Goal: Complete application form: Complete application form

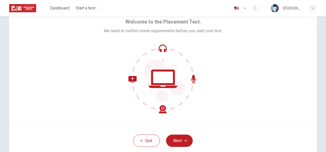
scroll to position [23, 0]
click at [184, 139] on button "Next" at bounding box center [179, 141] width 27 height 12
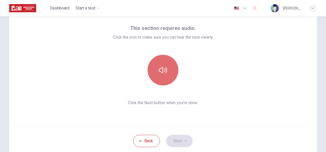
click at [160, 65] on button "button" at bounding box center [163, 70] width 31 height 31
click at [160, 66] on button "button" at bounding box center [163, 70] width 31 height 31
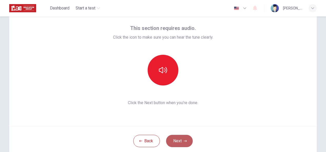
click at [182, 139] on button "Next" at bounding box center [179, 141] width 27 height 12
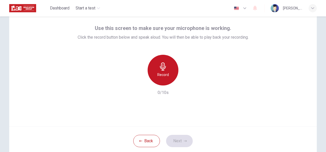
click at [156, 69] on div "Record" at bounding box center [163, 70] width 31 height 31
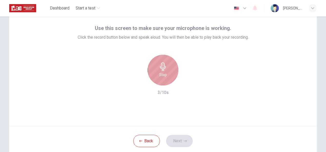
click at [156, 69] on div "Stop" at bounding box center [163, 70] width 31 height 31
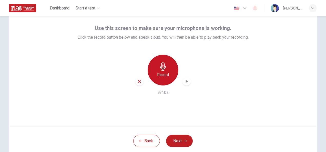
click at [156, 69] on div "Record" at bounding box center [163, 70] width 31 height 31
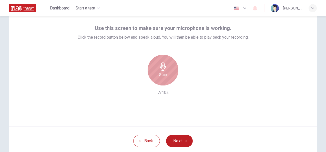
click at [166, 66] on div "Stop" at bounding box center [163, 70] width 31 height 31
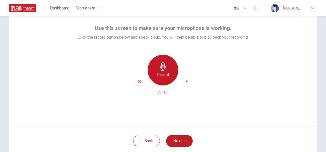
click at [166, 66] on div "Record" at bounding box center [163, 70] width 31 height 31
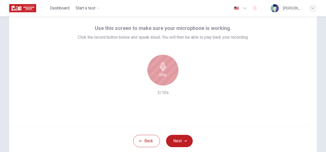
click at [166, 66] on div "Stop" at bounding box center [163, 70] width 31 height 31
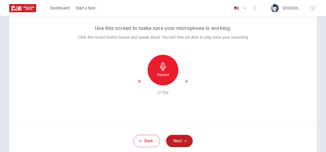
click at [187, 82] on icon "button" at bounding box center [186, 81] width 5 height 5
click at [182, 140] on button "Next" at bounding box center [179, 141] width 27 height 12
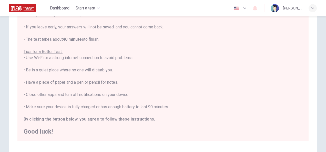
scroll to position [116, 0]
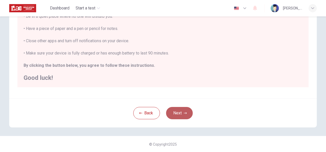
click at [178, 113] on button "Next" at bounding box center [179, 113] width 27 height 12
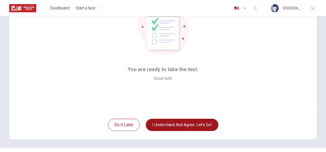
scroll to position [37, 0]
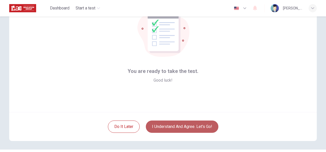
click at [180, 128] on button "I understand and agree. Let’s go!" at bounding box center [182, 127] width 73 height 12
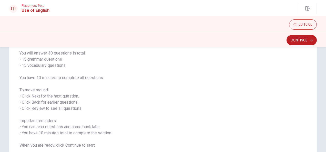
scroll to position [38, 0]
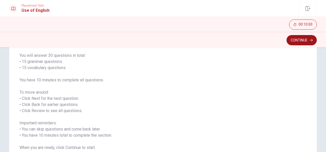
click at [299, 43] on button "Continue" at bounding box center [302, 40] width 30 height 10
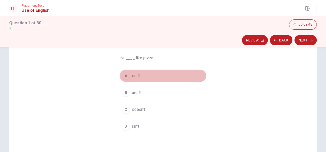
click at [134, 77] on span "don’t" at bounding box center [136, 76] width 8 height 6
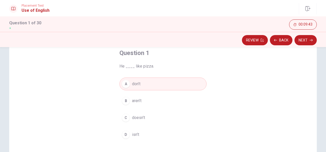
scroll to position [30, 0]
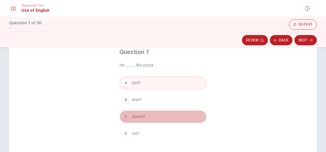
click at [141, 115] on span "doesn’t" at bounding box center [138, 117] width 13 height 6
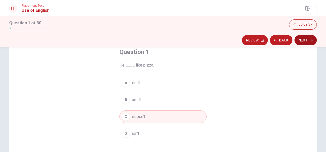
click at [303, 43] on button "Next" at bounding box center [305, 40] width 22 height 10
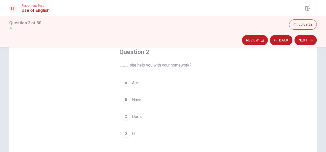
scroll to position [33, 0]
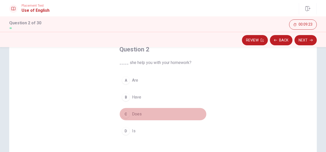
click at [134, 112] on span "Does" at bounding box center [137, 114] width 10 height 6
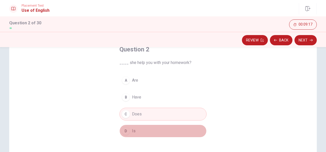
click at [143, 130] on button "D Is" at bounding box center [162, 131] width 87 height 13
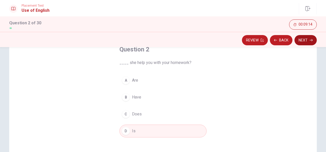
click at [303, 39] on button "Next" at bounding box center [305, 40] width 22 height 10
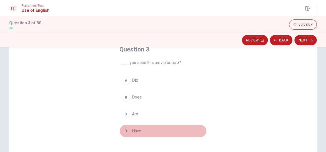
click at [145, 129] on button "D Have" at bounding box center [162, 131] width 87 height 13
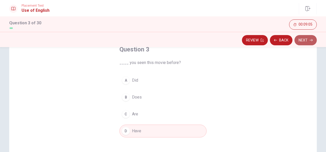
click at [303, 42] on button "Next" at bounding box center [305, 40] width 22 height 10
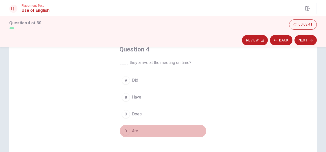
click at [141, 132] on button "D Are" at bounding box center [162, 131] width 87 height 13
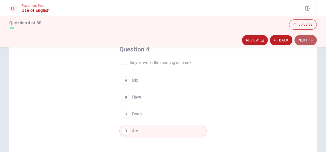
click at [312, 40] on icon "button" at bounding box center [311, 40] width 3 height 2
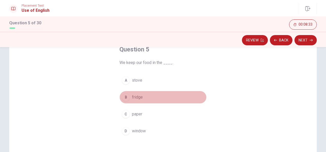
click at [141, 100] on span "fridge" at bounding box center [137, 97] width 11 height 6
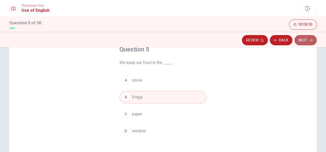
click at [304, 37] on button "Next" at bounding box center [305, 40] width 22 height 10
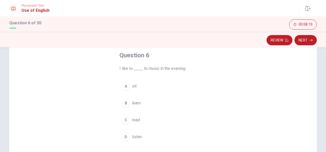
scroll to position [29, 0]
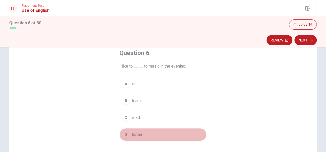
click at [144, 133] on button "D listen" at bounding box center [162, 134] width 87 height 13
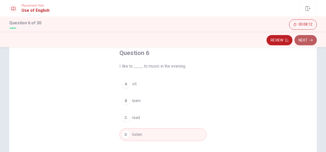
click at [312, 42] on icon "button" at bounding box center [311, 40] width 3 height 3
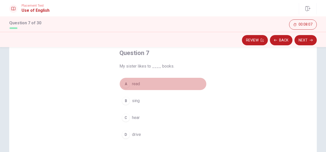
click at [145, 84] on button "A read" at bounding box center [162, 84] width 87 height 13
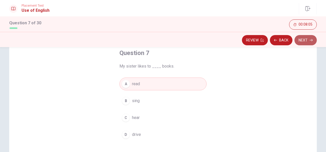
click at [302, 44] on button "Next" at bounding box center [305, 40] width 22 height 10
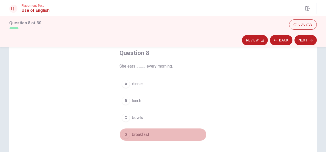
click at [149, 136] on button "D breakfast" at bounding box center [162, 134] width 87 height 13
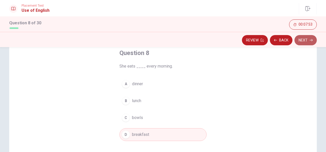
click at [304, 37] on button "Next" at bounding box center [305, 40] width 22 height 10
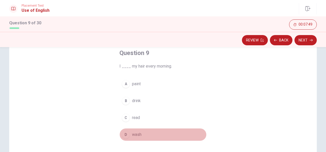
click at [150, 136] on button "D wash" at bounding box center [162, 134] width 87 height 13
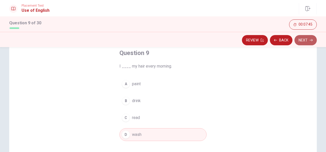
click at [300, 40] on button "Next" at bounding box center [305, 40] width 22 height 10
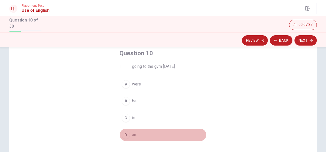
click at [147, 136] on button "D am" at bounding box center [162, 135] width 87 height 13
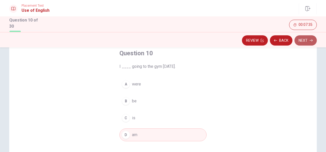
click at [316, 39] on button "Next" at bounding box center [305, 40] width 22 height 10
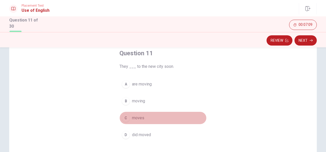
click at [150, 116] on button "C moves" at bounding box center [162, 118] width 87 height 13
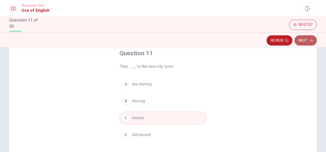
click at [310, 37] on button "Next" at bounding box center [305, 40] width 22 height 10
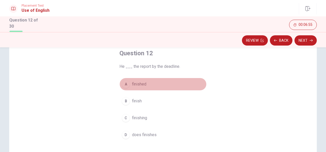
click at [156, 84] on button "A finished" at bounding box center [162, 84] width 87 height 13
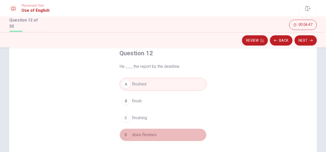
click at [157, 137] on button "D does finishes" at bounding box center [162, 135] width 87 height 13
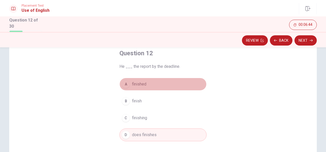
click at [166, 86] on button "A finished" at bounding box center [162, 84] width 87 height 13
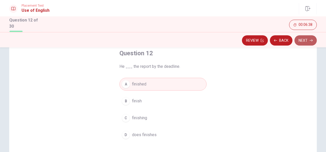
click at [303, 38] on button "Next" at bounding box center [305, 40] width 22 height 10
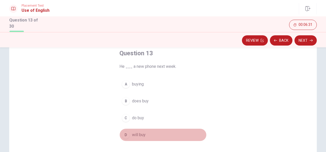
click at [158, 131] on button "D will buy" at bounding box center [162, 135] width 87 height 13
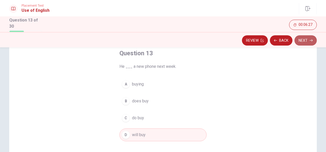
click at [299, 35] on button "Next" at bounding box center [305, 40] width 22 height 10
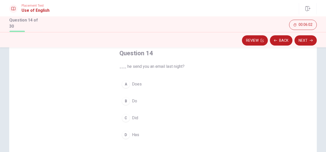
click at [150, 84] on button "A Does" at bounding box center [162, 84] width 87 height 13
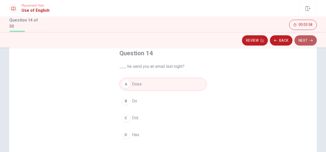
click at [308, 39] on button "Next" at bounding box center [305, 40] width 22 height 10
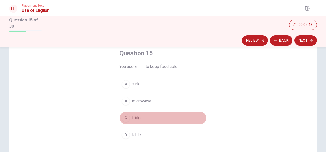
click at [163, 116] on button "C fridge" at bounding box center [162, 118] width 87 height 13
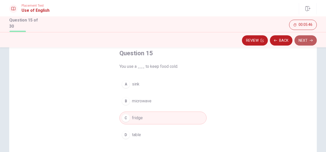
click at [303, 38] on button "Next" at bounding box center [305, 40] width 22 height 10
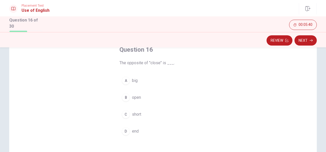
scroll to position [33, 0]
drag, startPoint x: 127, startPoint y: 63, endPoint x: 141, endPoint y: 66, distance: 14.9
click at [141, 66] on div "Question 16 The opposite of "close" is ___. A big B open C short D end" at bounding box center [163, 92] width 108 height 109
drag, startPoint x: 127, startPoint y: 63, endPoint x: 157, endPoint y: 88, distance: 40.0
click at [157, 88] on div "Question 16 The opposite of "close" is ___. A big B open C short D end" at bounding box center [163, 92] width 108 height 109
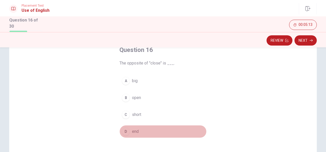
click at [126, 130] on div "D" at bounding box center [126, 132] width 8 height 8
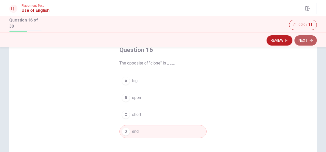
click at [299, 40] on button "Next" at bounding box center [305, 40] width 22 height 10
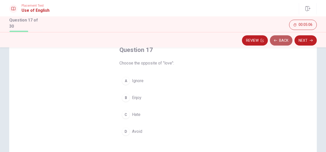
click at [281, 41] on button "Back" at bounding box center [281, 40] width 23 height 10
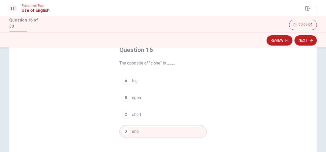
click at [156, 88] on div "A big B open C short D end" at bounding box center [162, 107] width 87 height 64
click at [304, 42] on button "Next" at bounding box center [305, 40] width 22 height 10
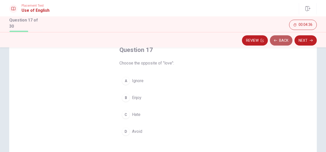
click at [285, 45] on button "Back" at bounding box center [281, 40] width 23 height 10
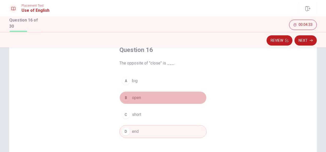
click at [158, 97] on button "B open" at bounding box center [162, 97] width 87 height 13
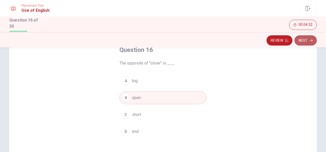
click at [302, 42] on button "Next" at bounding box center [305, 40] width 22 height 10
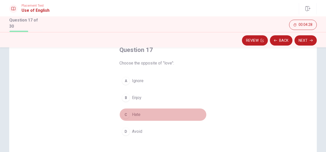
click at [145, 115] on button "C Hate" at bounding box center [162, 114] width 87 height 13
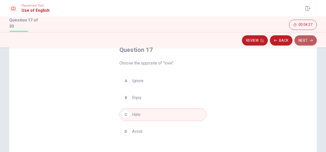
click at [308, 39] on button "Next" at bounding box center [305, 40] width 22 height 10
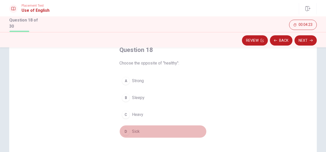
click at [146, 130] on button "D Sick" at bounding box center [162, 131] width 87 height 13
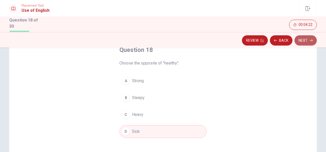
click at [308, 41] on button "Next" at bounding box center [305, 40] width 22 height 10
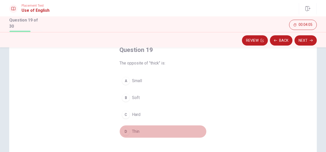
click at [147, 130] on button "D Thin" at bounding box center [162, 131] width 87 height 13
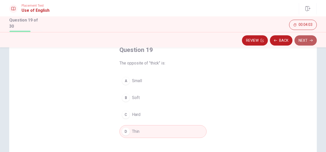
click at [311, 38] on button "Next" at bounding box center [305, 40] width 22 height 10
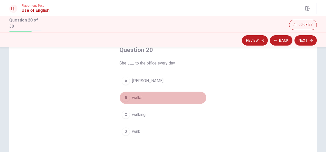
click at [150, 98] on button "B walks" at bounding box center [162, 97] width 87 height 13
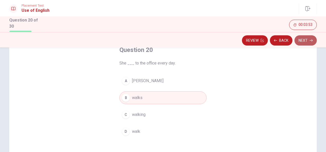
click at [303, 42] on button "Next" at bounding box center [305, 40] width 22 height 10
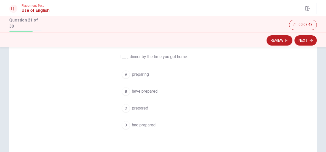
scroll to position [39, 0]
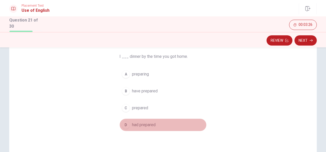
click at [163, 123] on button "D had prepared" at bounding box center [162, 125] width 87 height 13
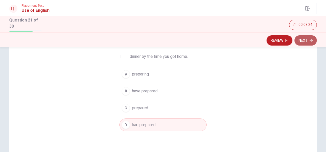
click at [302, 38] on button "Next" at bounding box center [305, 40] width 22 height 10
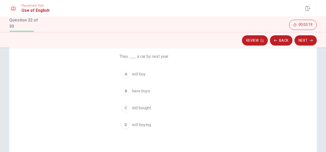
click at [156, 74] on button "A will buy" at bounding box center [162, 74] width 87 height 13
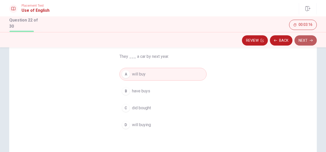
click at [300, 42] on button "Next" at bounding box center [305, 40] width 22 height 10
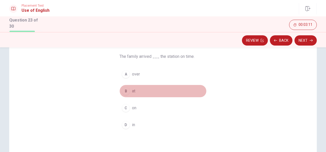
click at [160, 89] on button "B at" at bounding box center [162, 91] width 87 height 13
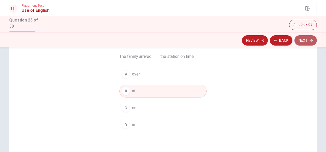
click at [313, 37] on button "Next" at bounding box center [305, 40] width 22 height 10
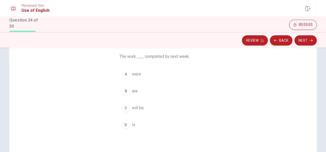
click at [156, 105] on button "C will be" at bounding box center [162, 108] width 87 height 13
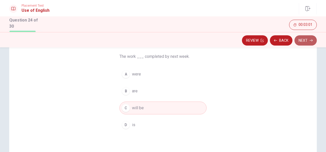
click at [301, 39] on button "Next" at bounding box center [305, 40] width 22 height 10
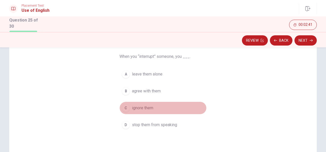
click at [169, 106] on button "C ignore them" at bounding box center [162, 108] width 87 height 13
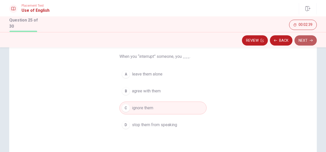
click at [302, 38] on button "Next" at bounding box center [305, 40] width 22 height 10
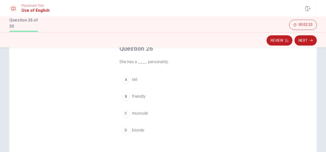
scroll to position [34, 0]
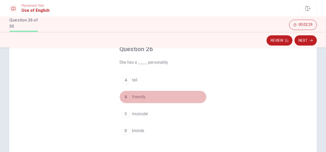
click at [154, 96] on button "B friendly" at bounding box center [162, 97] width 87 height 13
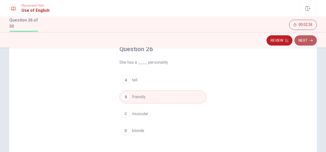
click at [309, 40] on button "Next" at bounding box center [305, 40] width 22 height 10
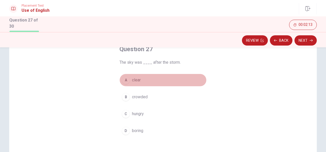
click at [169, 79] on button "A clear" at bounding box center [162, 80] width 87 height 13
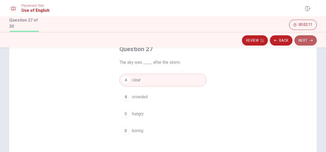
click at [309, 38] on button "Next" at bounding box center [305, 40] width 22 height 10
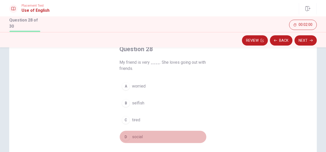
click at [161, 134] on button "D social" at bounding box center [162, 137] width 87 height 13
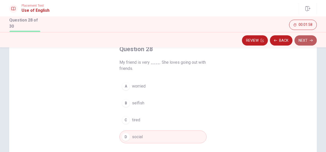
click at [308, 40] on button "Next" at bounding box center [305, 40] width 22 height 10
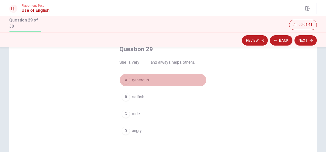
click at [169, 79] on button "A generous" at bounding box center [162, 80] width 87 height 13
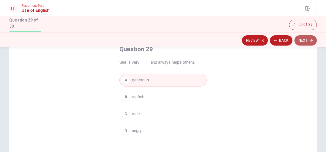
click at [299, 44] on button "Next" at bounding box center [305, 40] width 22 height 10
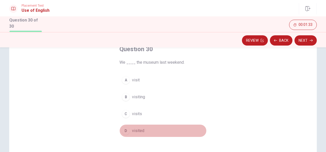
click at [155, 132] on button "D visited" at bounding box center [162, 131] width 87 height 13
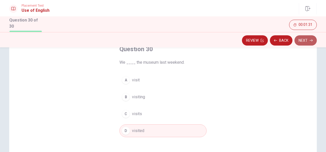
click at [305, 39] on button "Next" at bounding box center [305, 40] width 22 height 10
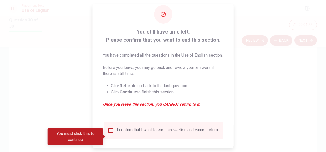
scroll to position [10, 0]
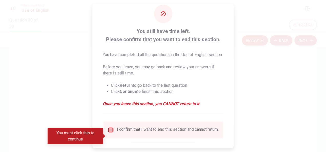
click at [110, 133] on input "You must click this to continue" at bounding box center [111, 130] width 6 height 6
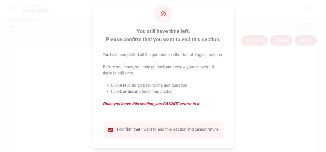
scroll to position [45, 0]
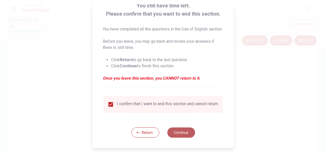
click at [176, 132] on button "Continue" at bounding box center [181, 133] width 28 height 10
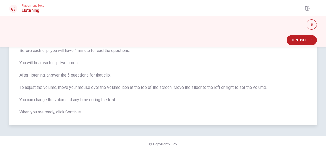
scroll to position [28, 0]
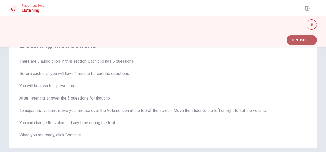
click at [308, 40] on button "Continue" at bounding box center [302, 40] width 30 height 10
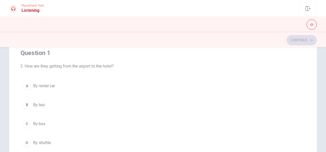
scroll to position [16, 0]
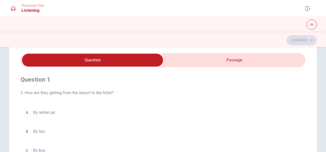
type input "32"
click at [192, 61] on input "checkbox" at bounding box center [92, 60] width 427 height 13
checkbox input "true"
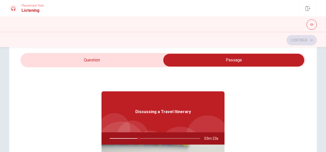
type input "33"
click at [134, 58] on input "checkbox" at bounding box center [233, 60] width 427 height 13
checkbox input "false"
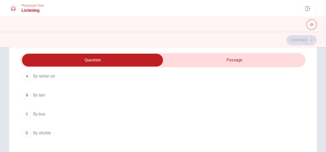
scroll to position [37, 0]
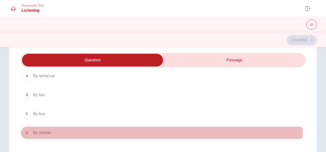
click at [24, 133] on div "D" at bounding box center [27, 133] width 8 height 8
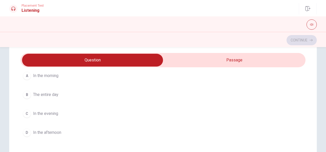
scroll to position [268, 0]
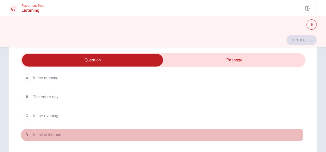
click at [25, 132] on div "D" at bounding box center [27, 135] width 8 height 8
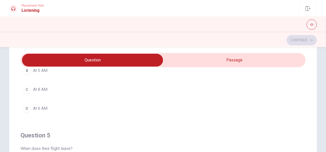
scroll to position [138, 0]
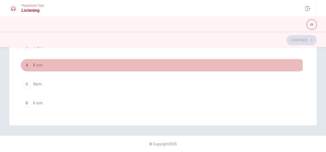
click at [26, 64] on div "B" at bounding box center [27, 65] width 8 height 8
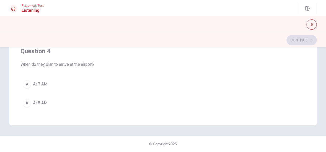
scroll to position [257, 0]
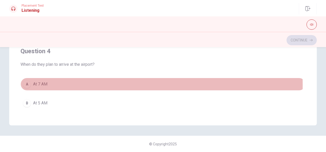
click at [28, 83] on div "A" at bounding box center [27, 84] width 8 height 8
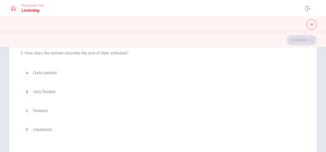
scroll to position [98, 0]
click at [25, 71] on div "A" at bounding box center [27, 72] width 8 height 8
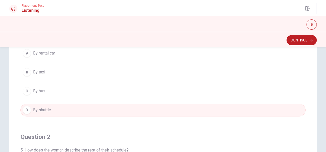
scroll to position [0, 0]
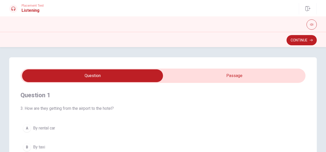
type input "51"
click at [180, 73] on input "checkbox" at bounding box center [92, 75] width 427 height 13
checkbox input "true"
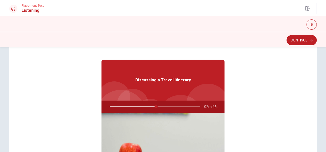
scroll to position [48, 0]
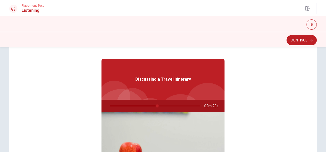
drag, startPoint x: 156, startPoint y: 105, endPoint x: 142, endPoint y: 107, distance: 14.2
click at [142, 107] on div at bounding box center [154, 106] width 101 height 12
drag, startPoint x: 155, startPoint y: 106, endPoint x: 120, endPoint y: 103, distance: 34.5
click at [120, 103] on div at bounding box center [154, 106] width 101 height 12
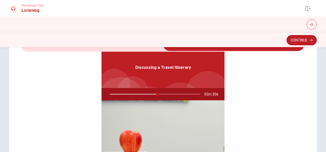
scroll to position [0, 0]
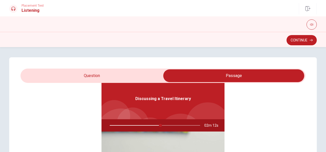
click at [161, 126] on div at bounding box center [154, 125] width 101 height 12
click at [161, 125] on div at bounding box center [154, 125] width 101 height 12
click at [170, 125] on div at bounding box center [154, 125] width 101 height 12
click at [295, 37] on button "Continue" at bounding box center [302, 40] width 30 height 10
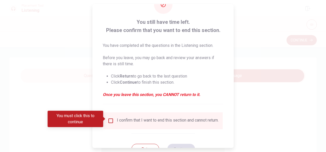
scroll to position [21, 0]
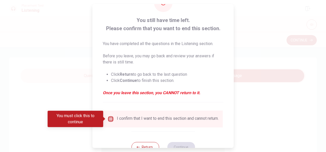
click at [110, 120] on input "You must click this to continue" at bounding box center [111, 119] width 6 height 6
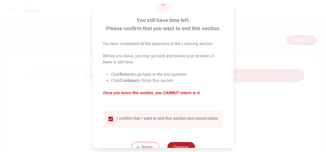
scroll to position [39, 0]
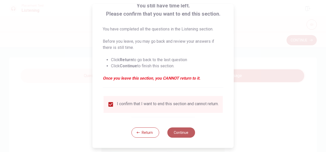
click at [179, 134] on button "Continue" at bounding box center [181, 133] width 28 height 10
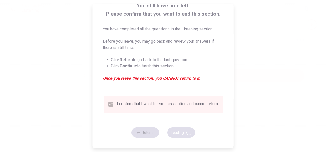
type input "68"
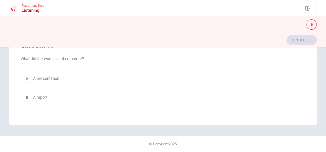
scroll to position [373, 0]
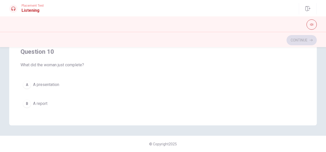
click at [27, 81] on div "A" at bounding box center [27, 85] width 8 height 8
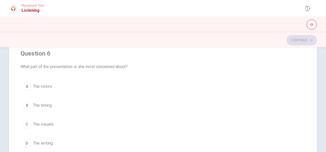
scroll to position [39, 0]
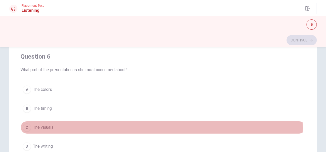
click at [25, 128] on div "C" at bounding box center [27, 128] width 8 height 8
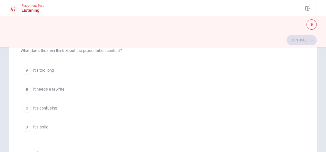
scroll to position [136, 0]
click at [25, 124] on div "D" at bounding box center [27, 128] width 8 height 8
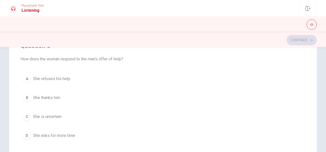
scroll to position [245, 0]
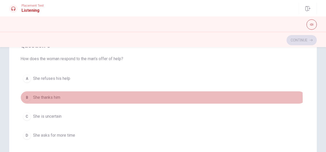
click at [44, 97] on span "She thanks him" at bounding box center [46, 98] width 27 height 6
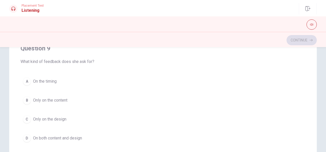
scroll to position [366, 0]
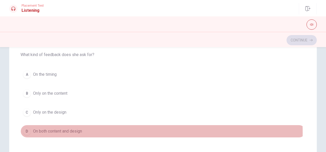
click at [29, 130] on div "D" at bounding box center [27, 131] width 8 height 8
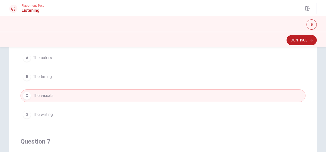
scroll to position [0, 0]
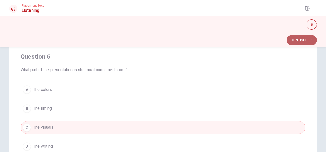
click at [309, 36] on button "Continue" at bounding box center [302, 40] width 30 height 10
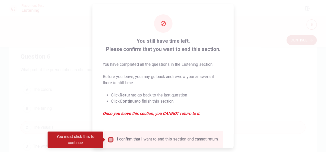
click at [110, 140] on input "You must click this to continue" at bounding box center [111, 140] width 6 height 6
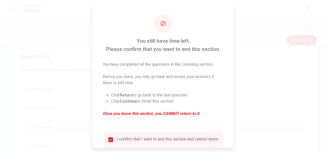
scroll to position [39, 0]
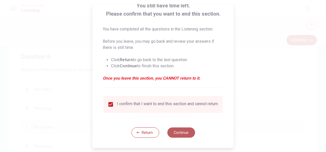
click at [183, 131] on button "Continue" at bounding box center [181, 133] width 28 height 10
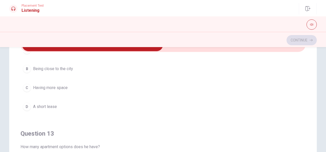
scroll to position [165, 0]
click at [28, 65] on div "B" at bounding box center [27, 68] width 8 height 8
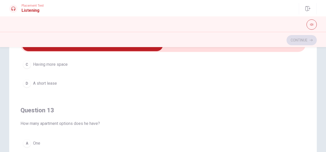
scroll to position [188, 0]
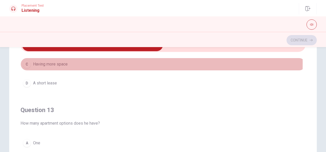
click at [27, 62] on div "C" at bounding box center [27, 64] width 8 height 8
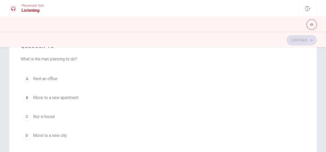
scroll to position [106, 0]
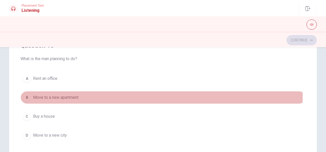
click at [27, 94] on div "B" at bounding box center [27, 98] width 8 height 8
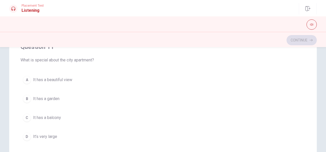
scroll to position [10, 0]
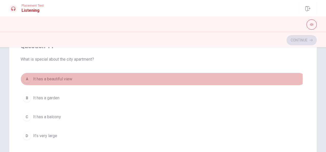
click at [29, 78] on div "A" at bounding box center [27, 79] width 8 height 8
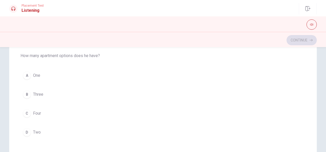
scroll to position [247, 0]
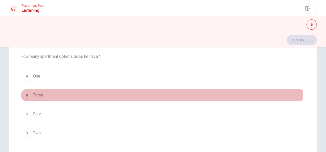
click at [26, 92] on div "B" at bounding box center [27, 95] width 8 height 8
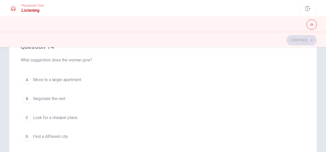
scroll to position [361, 0]
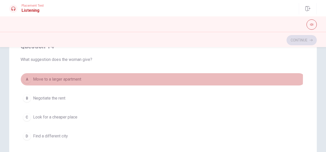
click at [33, 76] on span "Move to a larger apartment" at bounding box center [57, 79] width 48 height 6
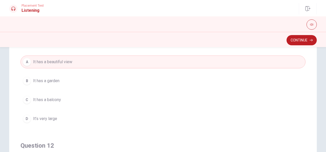
scroll to position [0, 0]
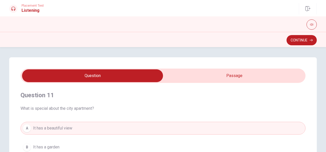
type input "72"
click at [200, 80] on input "checkbox" at bounding box center [92, 75] width 427 height 13
checkbox input "true"
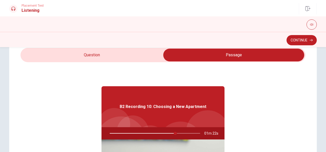
scroll to position [20, 0]
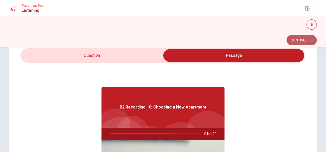
click at [290, 38] on button "Continue" at bounding box center [302, 40] width 30 height 10
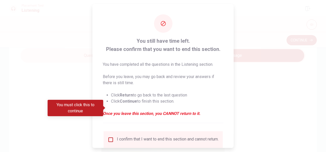
scroll to position [39, 0]
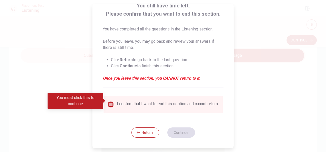
click at [110, 101] on input "You must click this to continue" at bounding box center [111, 104] width 6 height 6
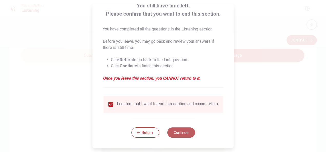
click at [181, 134] on button "Continue" at bounding box center [181, 133] width 28 height 10
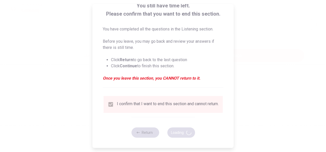
type input "75"
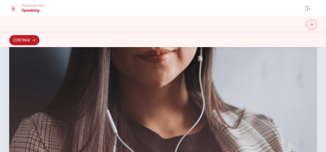
scroll to position [155, 0]
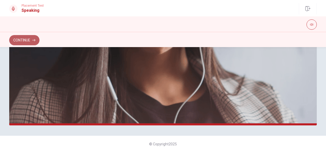
click at [37, 37] on button "Continue" at bounding box center [24, 40] width 30 height 10
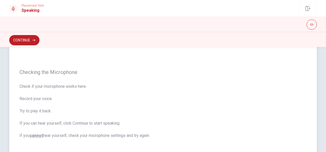
scroll to position [36, 0]
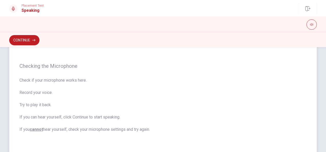
click at [169, 85] on span "Check if your microphone works here. Record your voice. Try to play it back. If…" at bounding box center [162, 104] width 287 height 55
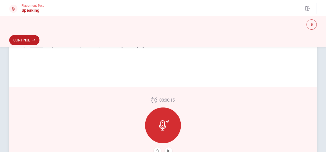
scroll to position [117, 0]
click at [162, 114] on div at bounding box center [163, 125] width 36 height 36
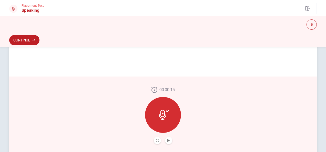
scroll to position [127, 0]
click at [167, 141] on icon "Play Audio" at bounding box center [168, 140] width 2 height 3
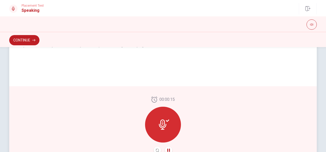
scroll to position [132, 0]
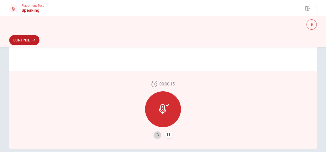
click at [154, 132] on button "Record Again" at bounding box center [157, 134] width 7 height 7
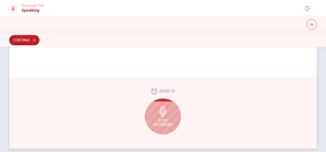
click at [158, 121] on span "Stop Recording" at bounding box center [163, 123] width 19 height 8
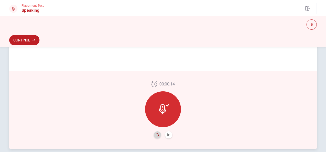
click at [156, 135] on icon "Record Again" at bounding box center [157, 135] width 3 height 3
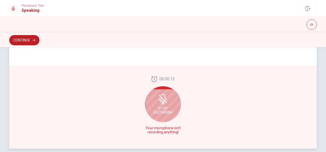
click at [161, 128] on span "Your microphone isn't recording anything!" at bounding box center [162, 130] width 37 height 8
click at [167, 108] on span "Stop Recording" at bounding box center [163, 110] width 19 height 8
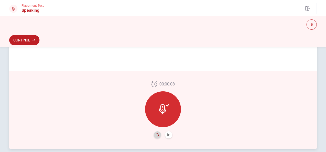
click at [154, 135] on button "Record Again" at bounding box center [157, 134] width 7 height 7
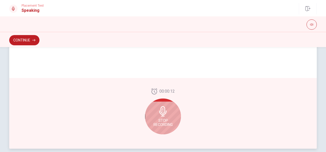
click at [158, 125] on span "Stop Recording" at bounding box center [163, 123] width 19 height 8
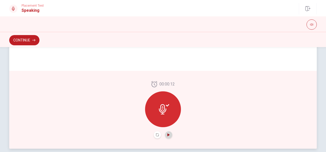
click at [167, 136] on icon "Play Audio" at bounding box center [168, 135] width 3 height 3
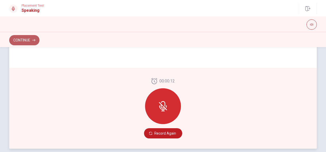
click at [30, 38] on button "Continue" at bounding box center [24, 40] width 30 height 10
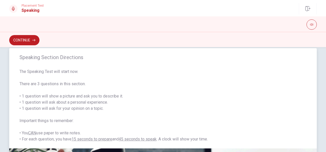
scroll to position [10, 0]
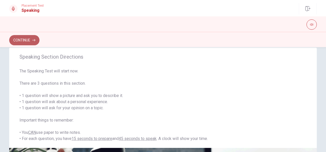
click at [38, 37] on button "Continue" at bounding box center [24, 40] width 30 height 10
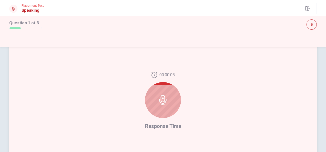
scroll to position [123, 0]
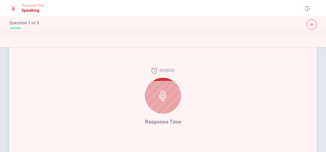
click at [162, 85] on div at bounding box center [163, 96] width 36 height 36
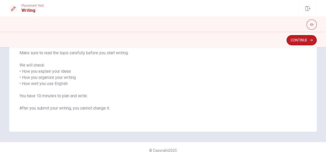
scroll to position [77, 0]
click at [291, 41] on button "Continue" at bounding box center [302, 40] width 30 height 10
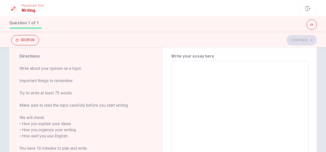
scroll to position [15, 0]
click at [181, 65] on textarea at bounding box center [240, 133] width 130 height 136
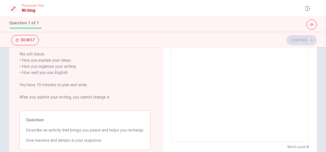
scroll to position [78, 0]
type textarea "a"
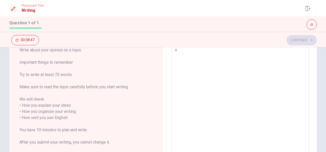
type textarea "x"
type textarea "I"
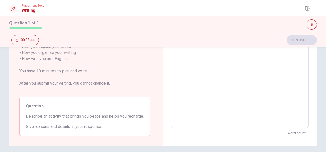
scroll to position [92, 0]
type textarea "x"
type textarea "Ib"
type textarea "x"
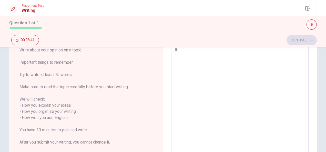
type textarea "Ibr"
type textarea "x"
type textarea "Ibri"
type textarea "x"
type textarea "Ibrin"
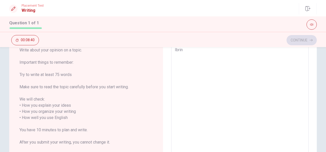
type textarea "x"
type textarea "Ibring"
type textarea "x"
type textarea "Ibrings"
type textarea "x"
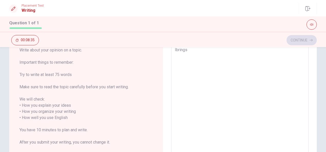
type textarea "I brings"
type textarea "x"
type textarea "I brings"
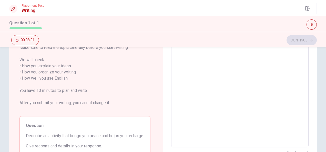
scroll to position [76, 0]
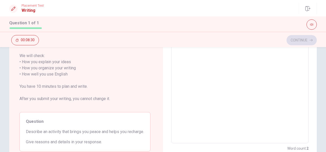
type textarea "x"
type textarea "I brings p"
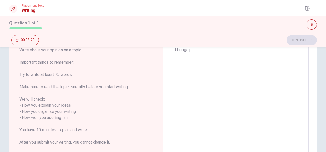
type textarea "x"
type textarea "I brings pe"
type textarea "x"
type textarea "I brings pea"
type textarea "x"
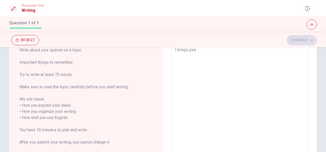
type textarea "I brings peac"
type textarea "x"
type textarea "I brings peace"
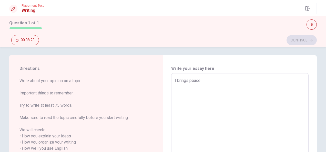
scroll to position [0, 0]
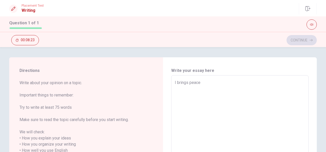
type textarea "x"
type textarea "I brings peace"
type textarea "x"
type textarea "I brings peace a"
type textarea "x"
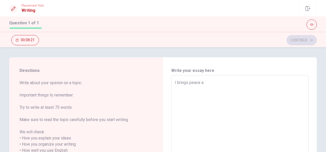
type textarea "I brings peace an"
type textarea "x"
type textarea "I brings peace and"
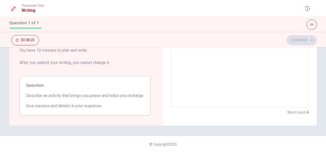
type textarea "x"
type textarea "I brings peace and"
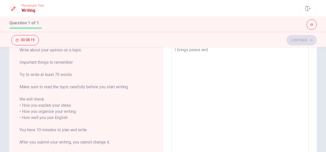
scroll to position [113, 0]
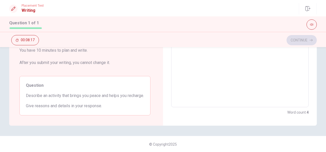
type textarea "x"
type textarea "I brings peace and h"
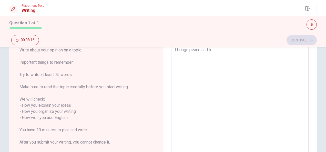
type textarea "x"
type textarea "I brings peace and he"
type textarea "x"
type textarea "I brings peace and hel"
type textarea "x"
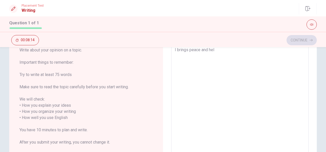
type textarea "I brings peace and help"
type textarea "x"
type textarea "I brings peace and helps"
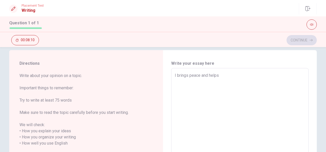
scroll to position [6, 0]
type textarea "x"
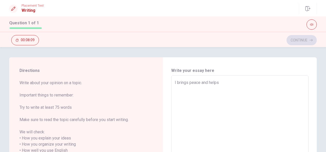
type textarea "I brings peace and helps"
type textarea "x"
type textarea "I brings peace and helps r"
type textarea "x"
type textarea "I brings peace and helps re"
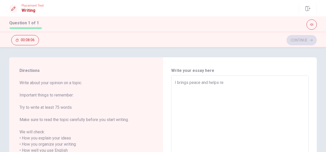
scroll to position [113, 0]
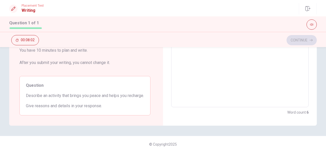
type textarea "x"
type textarea "I brings peace and helps rec"
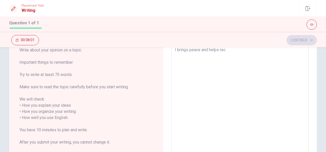
type textarea "x"
type textarea "I brings peace and helps [PERSON_NAME]"
type textarea "x"
type textarea "I brings peace and helps recha"
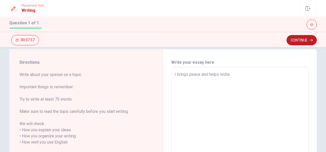
scroll to position [0, 0]
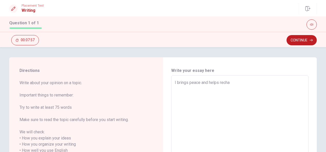
type textarea "x"
type textarea "I brings peace and helps rechar"
type textarea "x"
type textarea "I brings peace and helps recharg"
type textarea "x"
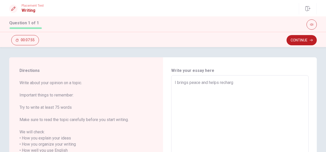
type textarea "I brings peace and helps recharge"
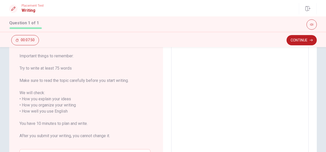
scroll to position [38, 0]
type textarea "x"
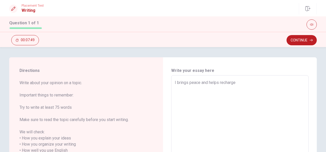
type textarea "I brings peace and helps recharge"
type textarea "x"
type textarea "I brings peace and helps recharge a"
type textarea "x"
type textarea "I brings peace and helps recharge ac"
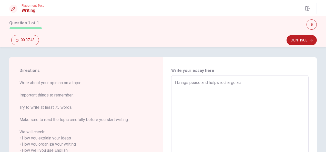
type textarea "x"
type textarea "I brings peace and helps recharge act"
type textarea "x"
type textarea "I brings peace and helps recharge acti"
type textarea "x"
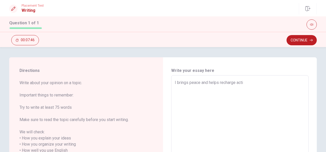
type textarea "I brings peace and helps recharge actib"
type textarea "x"
type textarea "I brings peace and helps recharge actibi"
type textarea "x"
type textarea "I brings peace and helps recharge actibit"
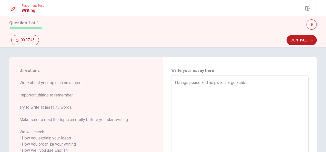
type textarea "x"
type textarea "I brings peace and helps recharge actibity"
type textarea "x"
type textarea "I brings peace and helps recharge actibityi"
type textarea "x"
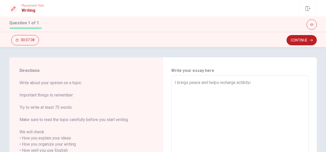
type textarea "I brings peace and helps recharge actibityis"
type textarea "x"
type textarea "I brings peace and helps recharge actibityi"
type textarea "x"
type textarea "I brings peace and helps recharge actibity"
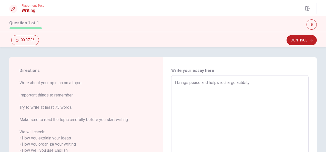
type textarea "x"
type textarea "I brings peace and helps recharge actibity"
type textarea "x"
type textarea "I brings peace and helps recharge actibity i"
type textarea "x"
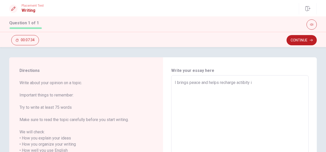
type textarea "I brings peace and helps recharge actibity is"
type textarea "x"
type textarea "I brings peace and helps recharge actibity is"
type textarea "x"
type textarea "I brings peace and helps recharge actibity is w"
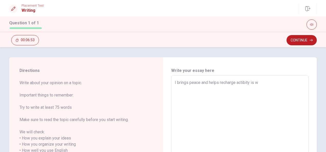
type textarea "x"
type textarea "I brings peace and helps recharge actibity is wa"
type textarea "x"
type textarea "I brings peace and helps recharge actibity is wat"
type textarea "x"
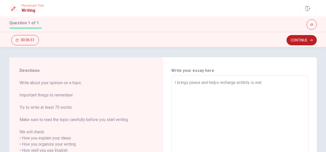
type textarea "I brings peace and helps recharge actibity is wath"
type textarea "x"
type textarea "I brings peace and helps recharge actibity is [PERSON_NAME]"
type textarea "x"
type textarea "I brings peace and helps recharge actibity is wathin"
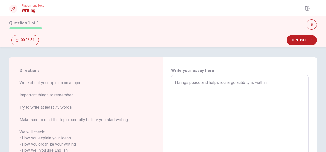
type textarea "x"
type textarea "I brings peace and helps recharge actibity is wathing"
type textarea "x"
type textarea "I brings peace and helps recharge actibity is wathing"
type textarea "x"
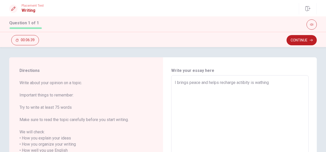
type textarea "I brings peace and helps recharge actibity is wathing y"
type textarea "x"
type textarea "I brings peace and helps recharge actibity is wathing"
type textarea "x"
type textarea "I brings peace and helps recharge actibity is wathing Y"
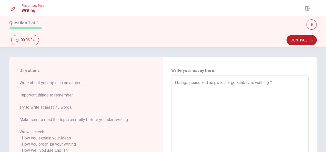
type textarea "x"
type textarea "I brings peace and helps recharge actibity is wathing YO"
type textarea "x"
type textarea "I brings peace and helps recharge actibity is wathing YOU"
type textarea "x"
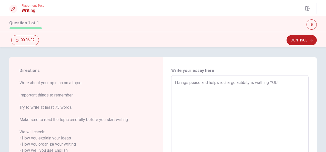
type textarea "I brings peace and helps recharge actibity is wathing YOUT"
type textarea "x"
type textarea "I brings peace and helps recharge actibity is wathing YOUTU"
type textarea "x"
type textarea "I brings peace and helps recharge actibity is wathing YOUTUB"
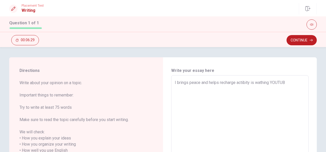
type textarea "x"
type textarea "I brings peace and helps recharge actibity is wathing YOUTUBE"
type textarea "x"
type textarea "I brings peace and helps recharge actibity is wathing YOUTUBE,"
type textarea "x"
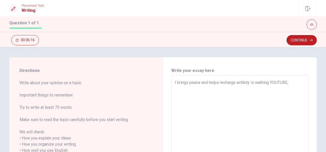
type textarea "I brings peace and helps recharge actibity is wathing YOUTUBE，"
type textarea "x"
type textarea "I brings peace and helps recharge actibity is wathing YOUTUBE"
type textarea "x"
type textarea "I brings peace and helps recharge actibity is wathing YOUTUBE、"
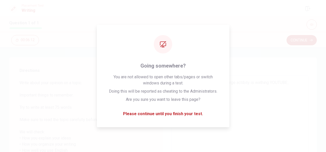
type textarea "x"
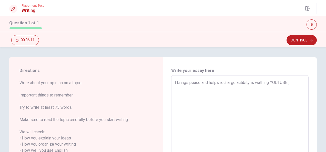
type textarea "I brings peace and helps recharge actibity is wathing YOUTUBE、"
click at [269, 71] on h6 "Write your essay here" at bounding box center [239, 71] width 137 height 6
click at [297, 82] on textarea "I brings peace and helps recharge actibity is wathing YOUTUBE、" at bounding box center [240, 148] width 130 height 136
type textarea "x"
type textarea "I brings peace and helps recharge actibity is wathing YOUTUBE"
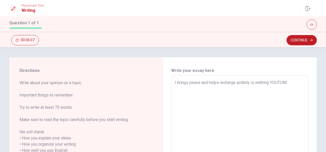
type textarea "x"
type textarea "I brings peace and helps recharge actibity is wathing YOUTUBE,"
type textarea "x"
type textarea "I brings peace and helps recharge actibity is wathing YOUTUBE,"
type textarea "x"
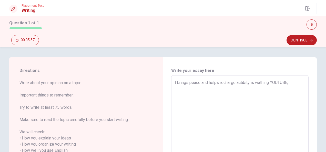
type textarea "I brings peace and helps recharge actibity is wathing YOUTUBE, m"
type textarea "x"
type textarea "I brings peace and helps recharge actibity is wathing YOUTUBE, mo"
type textarea "x"
type textarea "I brings peace and helps recharge actibity is wathing YOUTUBE, m"
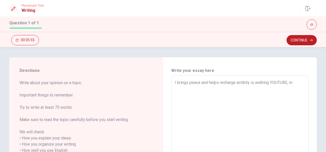
type textarea "x"
type textarea "I brings peace and helps recharge actibity is wathing YOUTUBE,"
type textarea "x"
type textarea "I brings peace and helps recharge actibity is wathing YOUTUBE, M"
type textarea "x"
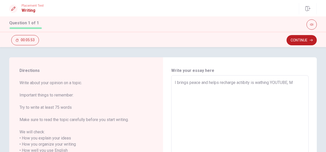
type textarea "I brings peace and helps recharge actibity is wathing YOUTUBE, MO"
type textarea "x"
type textarea "I brings peace and helps recharge actibity is wathing YOUTUBE, MOV"
type textarea "x"
type textarea "I brings peace and helps recharge actibity is wathing YOUTUBE, MOVI"
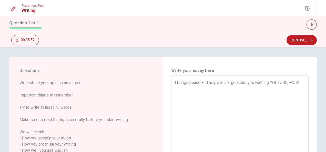
type textarea "x"
type textarea "I brings peace and helps recharge actibity is wathing YOUTUBE, MOVIE"
type textarea "x"
type textarea "I brings peace and helps recharge actibity is wathing YOUTUBE, MOVIE,"
type textarea "x"
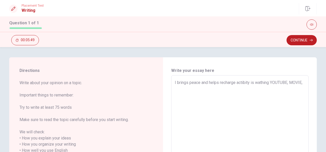
type textarea "I brings peace and helps recharge actibity is wathing YOUTUBE, MOVIE,"
type textarea "x"
type textarea "I brings peace and helps recharge actibity is wathing YOUTUBE, MOVIE, a"
type textarea "x"
type textarea "I brings peace and helps recharge actibity is wathing YOUTUBE, MOVIE, an"
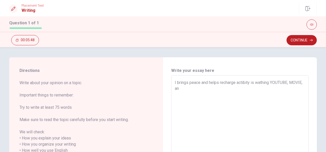
type textarea "x"
type textarea "I brings peace and helps recharge actibity is wathing YOUTUBE, MOVIE, and"
type textarea "x"
type textarea "I brings peace and helps recharge actibity is wathing YOUTUBE, MOVIE, and"
type textarea "x"
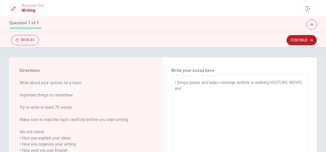
type textarea "I brings peace and helps recharge actibity is wathing YOUTUBE, MOVIE, and S"
type textarea "x"
type textarea "I brings peace and helps recharge actibity is wathing YOUTUBE, MOVIE, and SN"
type textarea "x"
type textarea "I brings peace and helps recharge actibity is wathing YOUTUBE, MOVIE, and SNS"
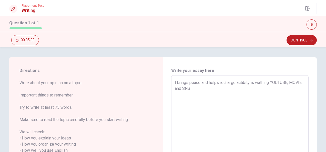
type textarea "x"
type textarea "I brings peace and helps recharge actibity is wathing YOUTUBE, MOVIE, and SN"
click at [259, 89] on textarea "I brings peace and helps recharge actibity is wathing YOUTUBE, MOVIE, and INSTA…" at bounding box center [240, 148] width 130 height 136
click at [201, 92] on textarea "I brings peace and helps recharge actibity is wathing YOUTUBE, MOVIE, and INSTA…" at bounding box center [240, 148] width 130 height 136
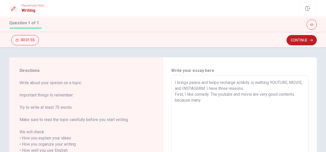
click at [256, 98] on textarea "I brings peace and helps recharge actibity is wathing YOUTUBE, MOVIE, and INSTA…" at bounding box center [240, 148] width 130 height 136
click at [287, 101] on textarea "I brings peace and helps recharge actibity is wathing YOUTUBE, MOVIE, and INSTA…" at bounding box center [240, 148] width 130 height 136
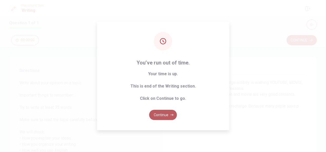
click at [164, 113] on button "Continue" at bounding box center [163, 115] width 28 height 10
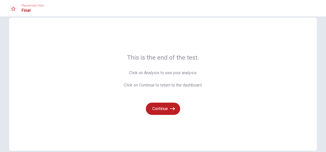
scroll to position [9, 0]
click at [161, 107] on button "Continue" at bounding box center [163, 108] width 34 height 12
